Goal: Task Accomplishment & Management: Manage account settings

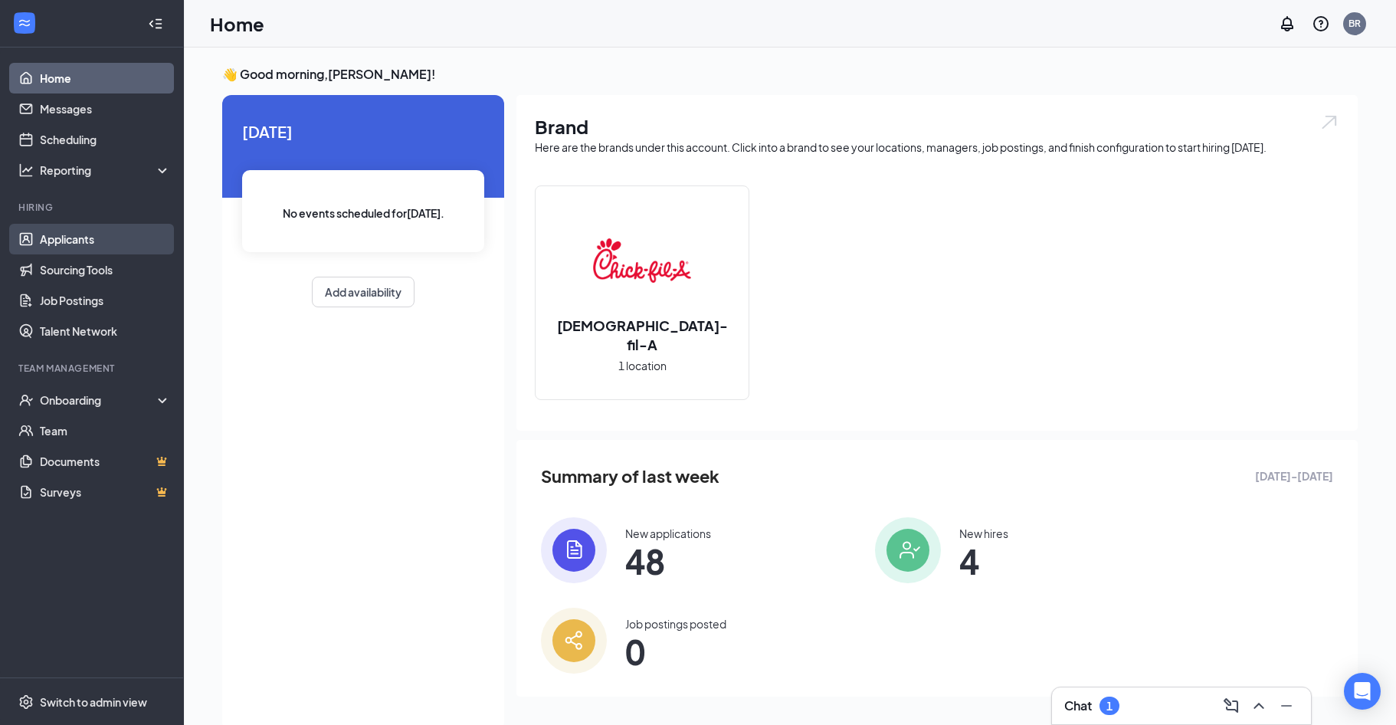
click at [87, 245] on link "Applicants" at bounding box center [105, 239] width 131 height 31
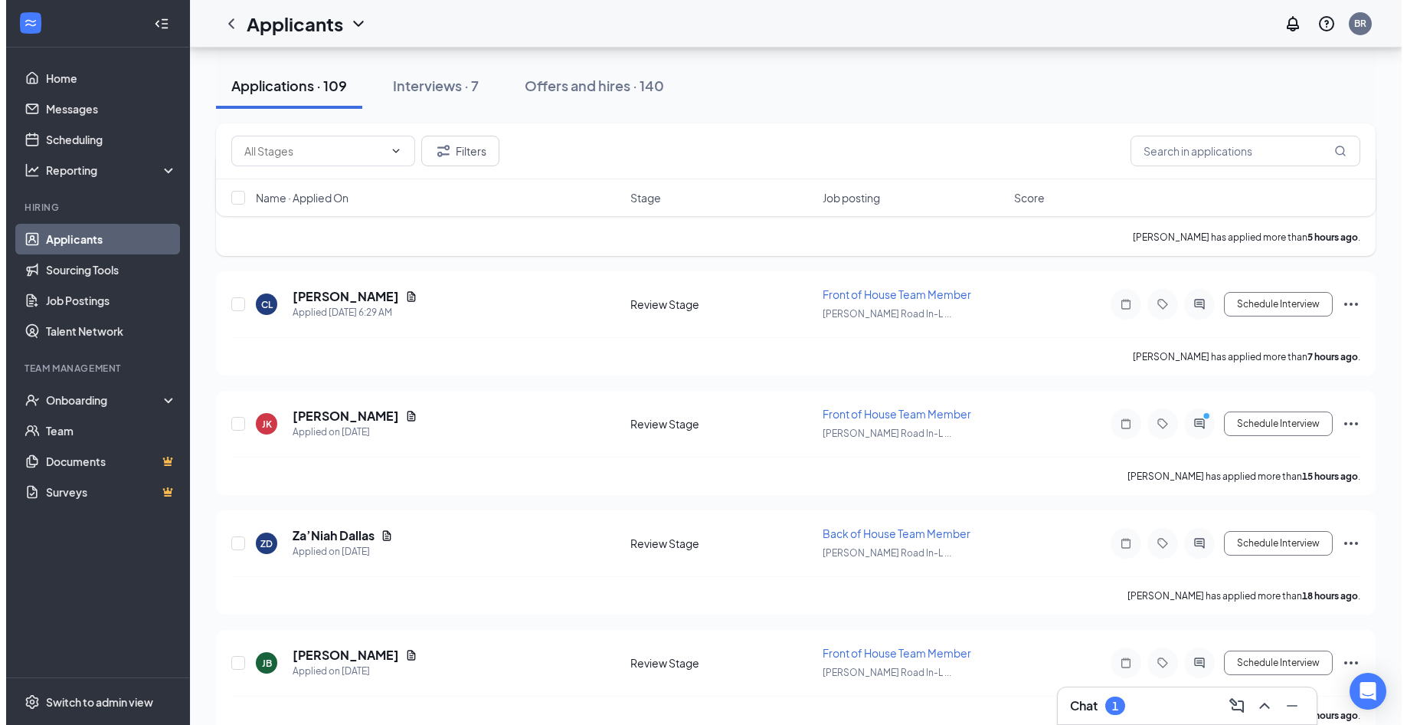
scroll to position [153, 0]
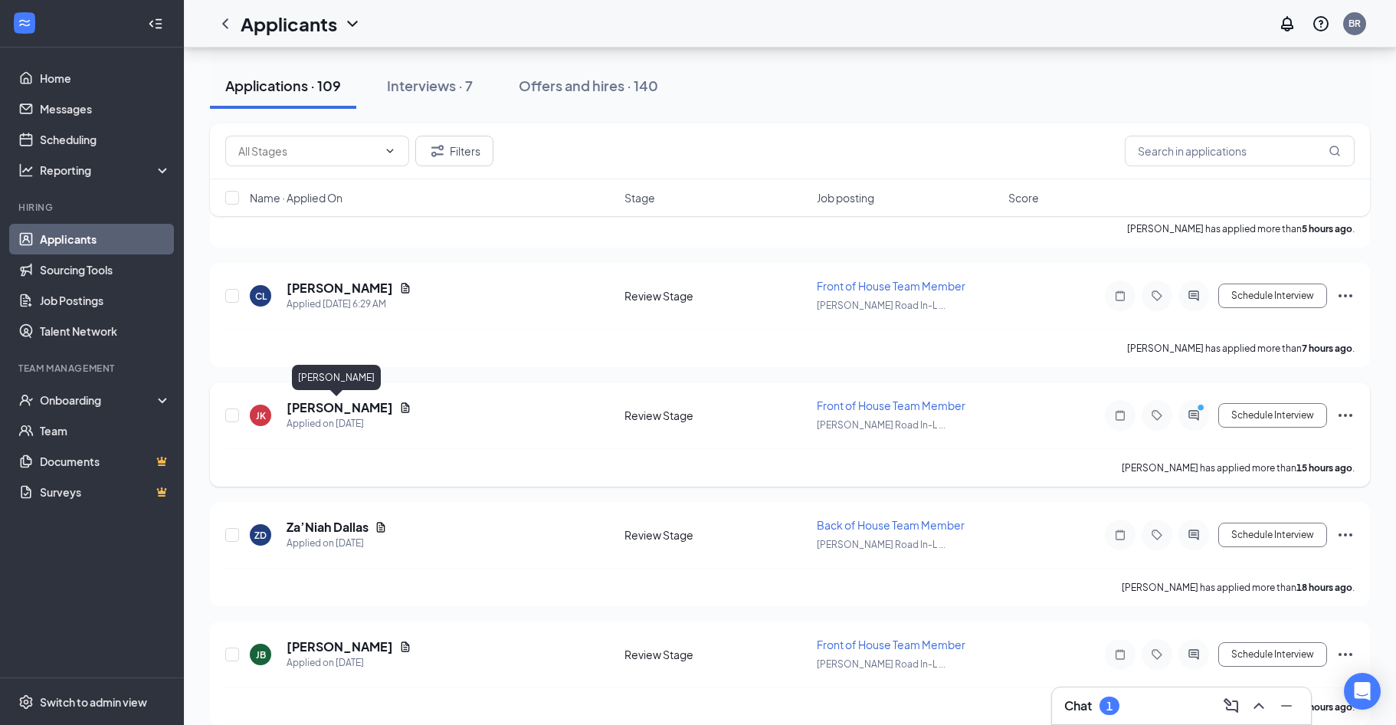
click at [321, 409] on h5 "[PERSON_NAME]" at bounding box center [339, 407] width 106 height 17
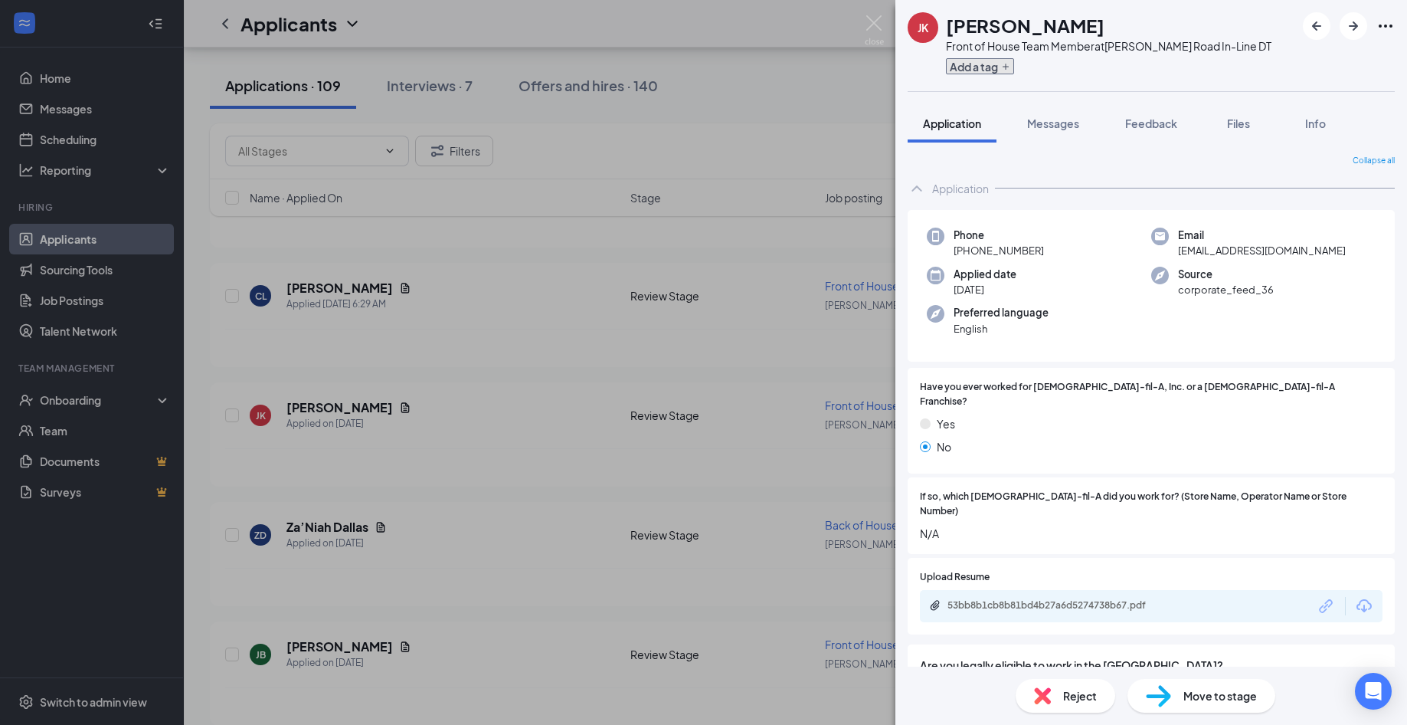
click at [988, 64] on button "Add a tag" at bounding box center [980, 66] width 68 height 16
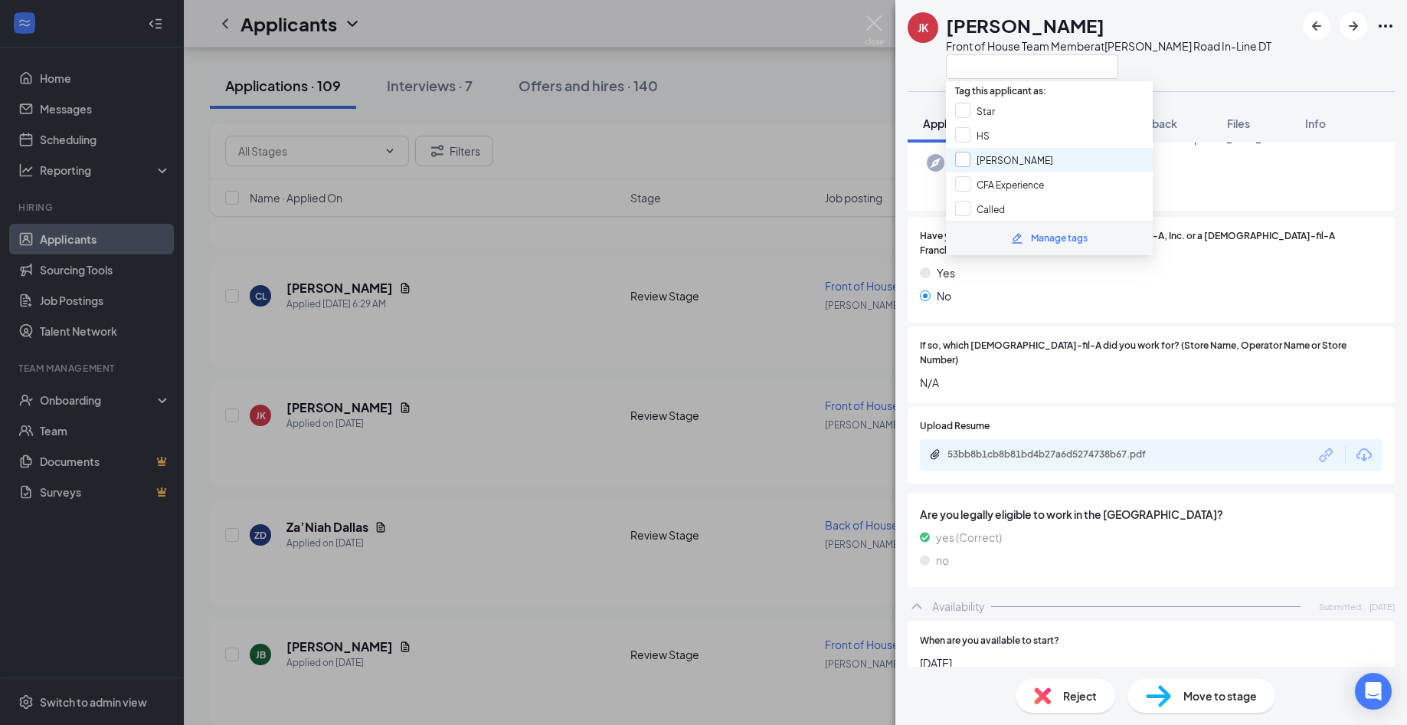
scroll to position [153, 0]
click at [987, 205] on input "Called" at bounding box center [980, 209] width 50 height 17
checkbox input "true"
click at [1220, 93] on div "[PERSON_NAME] [PERSON_NAME] Front of House Team Member at [PERSON_NAME][GEOGRAP…" at bounding box center [1151, 362] width 512 height 725
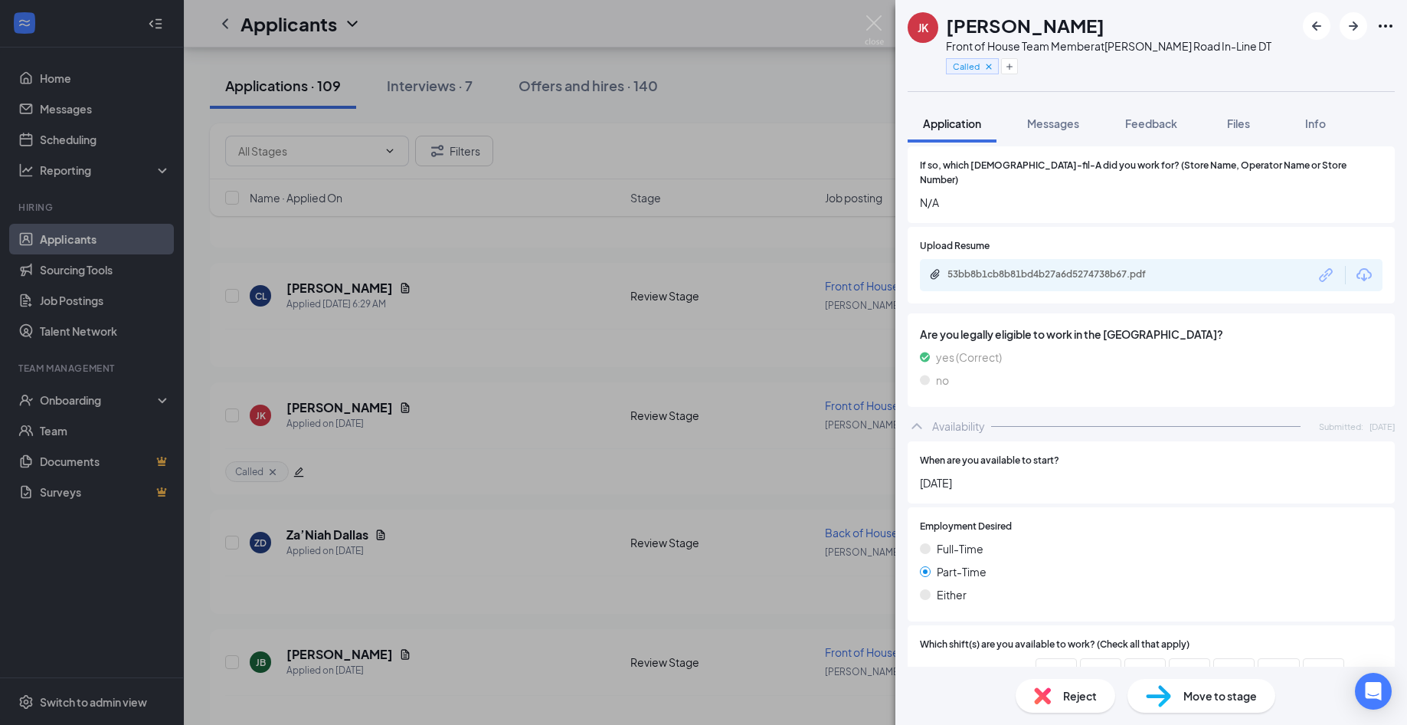
scroll to position [214, 0]
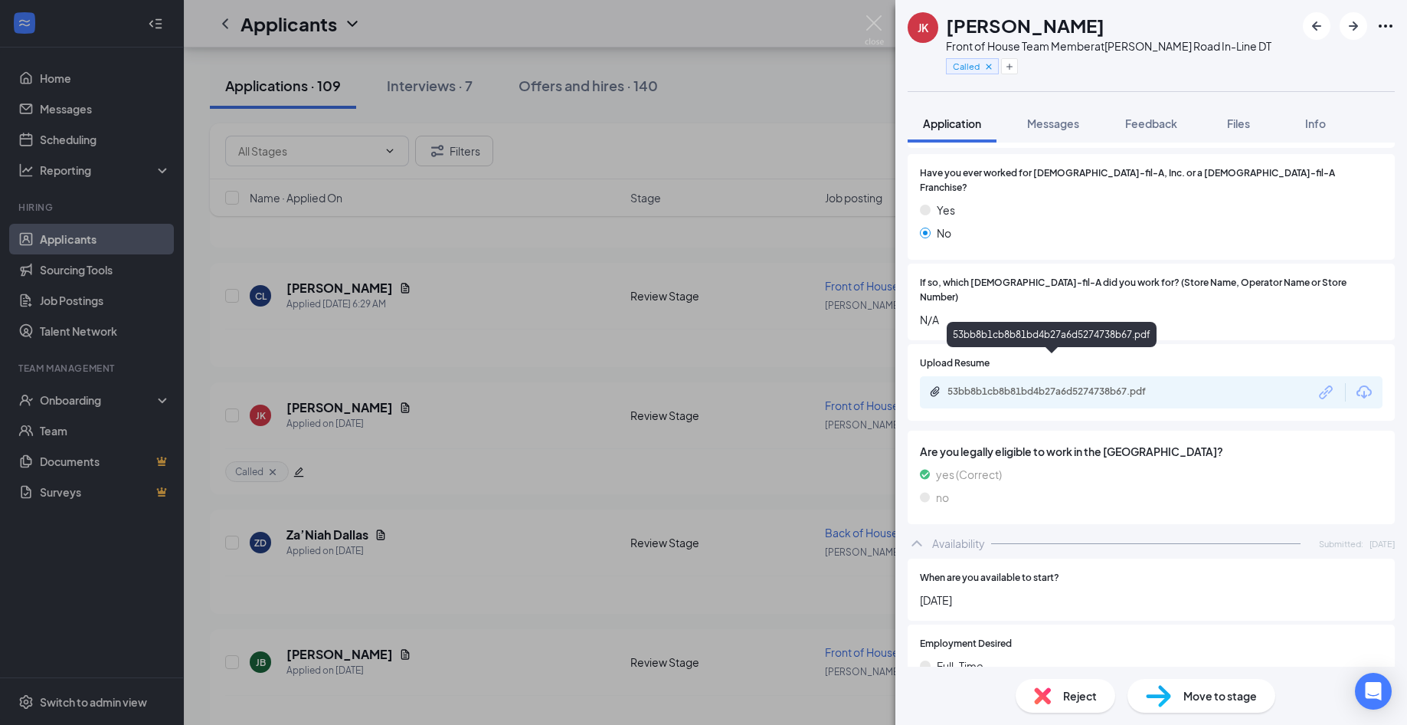
click at [1031, 385] on div "53bb8b1cb8b81bd4b27a6d5274738b67.pdf" at bounding box center [1054, 391] width 214 height 12
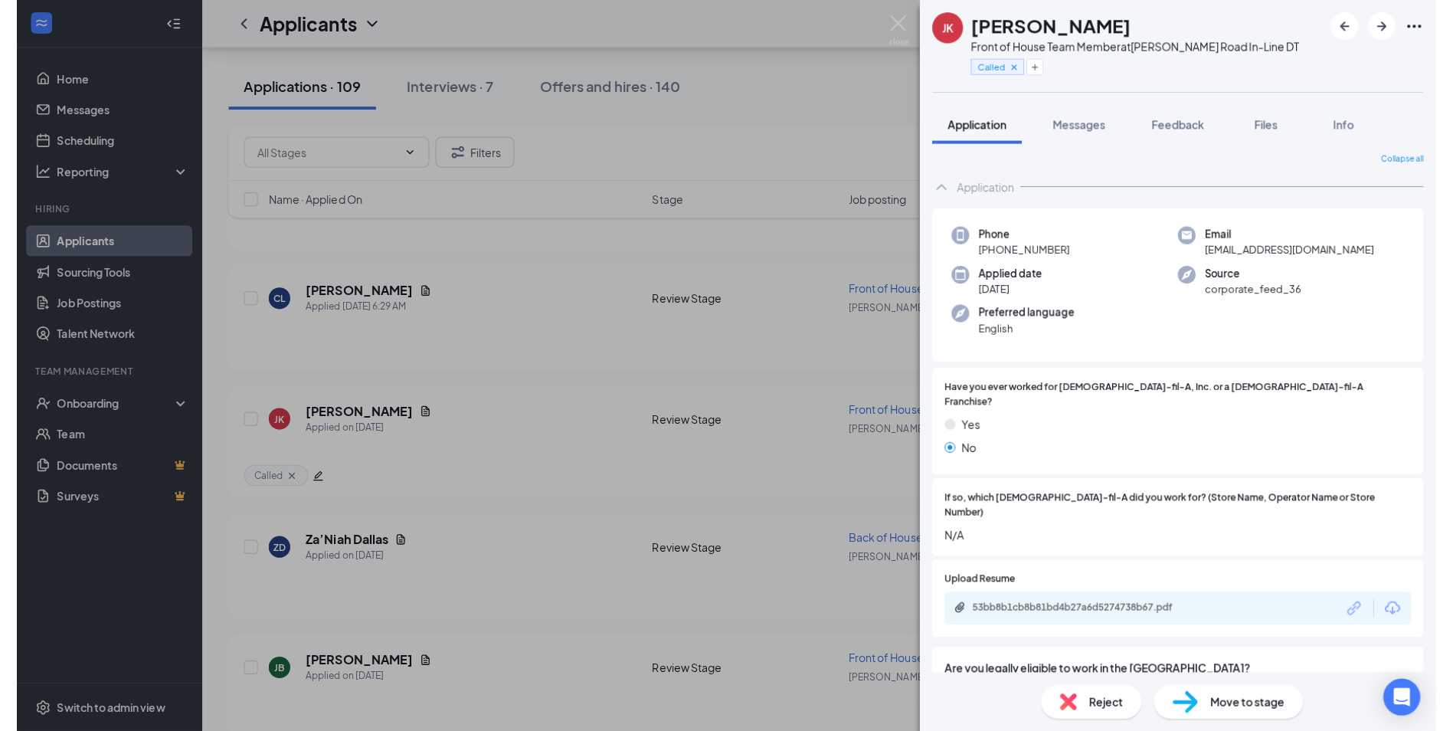
scroll to position [0, 0]
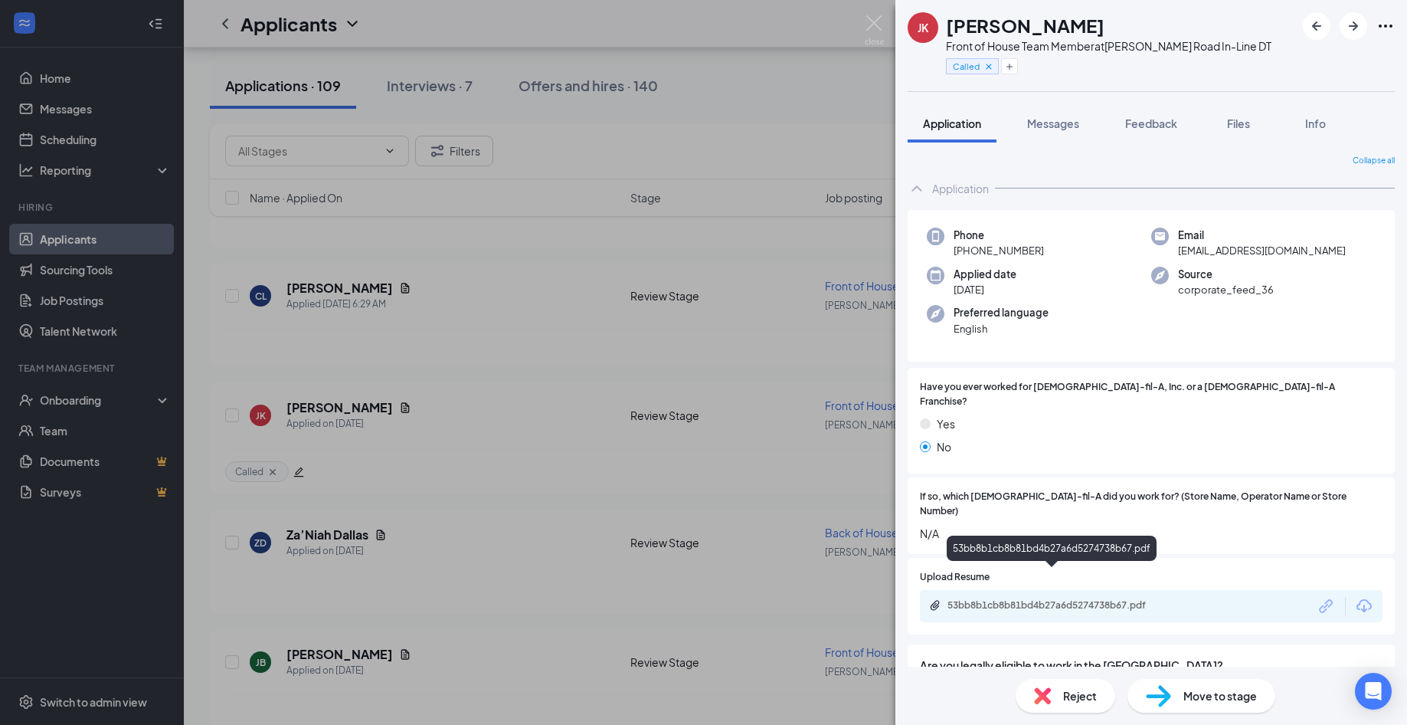
click at [1062, 599] on div "53bb8b1cb8b81bd4b27a6d5274738b67.pdf" at bounding box center [1054, 605] width 214 height 12
click at [1065, 599] on div "53bb8b1cb8b81bd4b27a6d5274738b67.pdf" at bounding box center [1054, 605] width 214 height 12
click at [879, 21] on img at bounding box center [874, 30] width 19 height 30
